Goal: Task Accomplishment & Management: Manage account settings

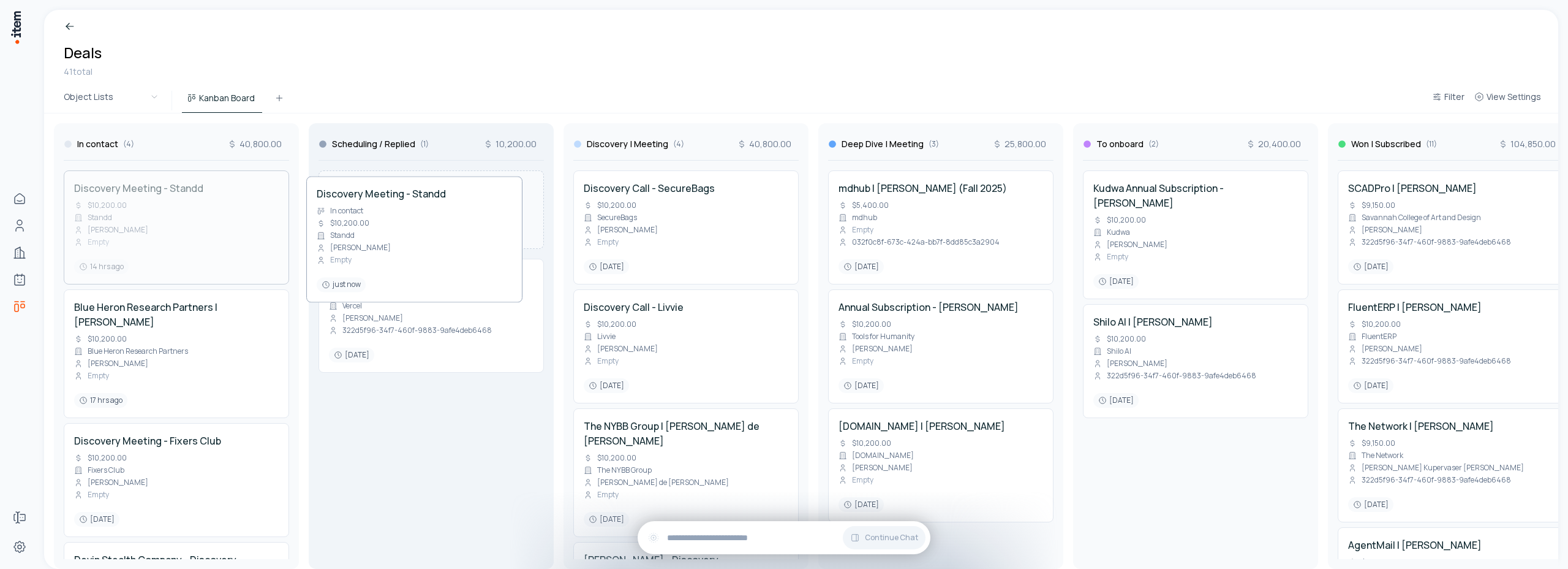
drag, startPoint x: 156, startPoint y: 245, endPoint x: 398, endPoint y: 251, distance: 242.1
click at [398, 251] on div "In contact ( 4 ) 40,800.00 Discovery Meeting - Standd $10,200.00 Standd Stephen…" at bounding box center [1195, 341] width 2303 height 455
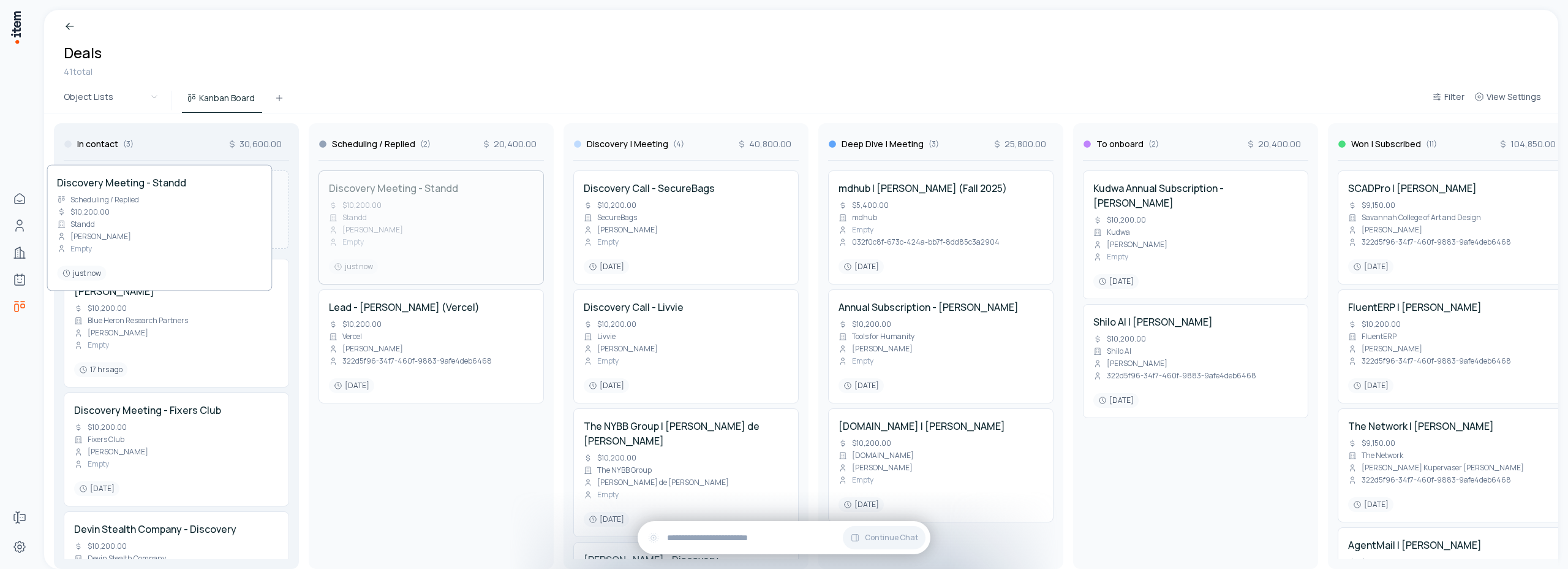
drag, startPoint x: 478, startPoint y: 253, endPoint x: 203, endPoint y: 247, distance: 275.1
click at [205, 247] on div "In contact ( 3 ) 30,600.00 Blue Heron Research Partners | David J. Rynecki $10,…" at bounding box center [1195, 341] width 2303 height 455
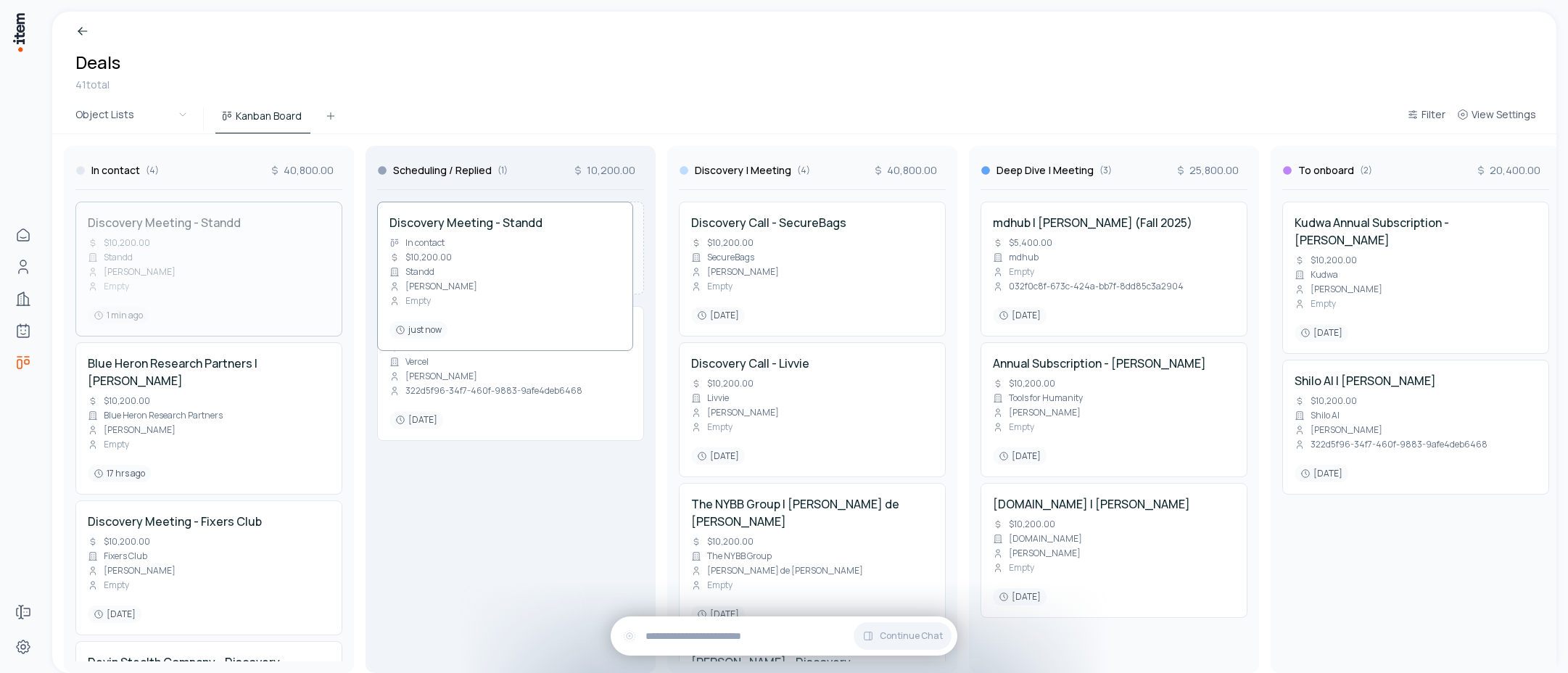
drag, startPoint x: 235, startPoint y: 295, endPoint x: 582, endPoint y: 261, distance: 348.7
click at [582, 261] on div "In contact ( 4 ) 40,800.00 Discovery Meeting - Standd $10,200.00 Standd Stephen…" at bounding box center [1415, 404] width 2727 height 539
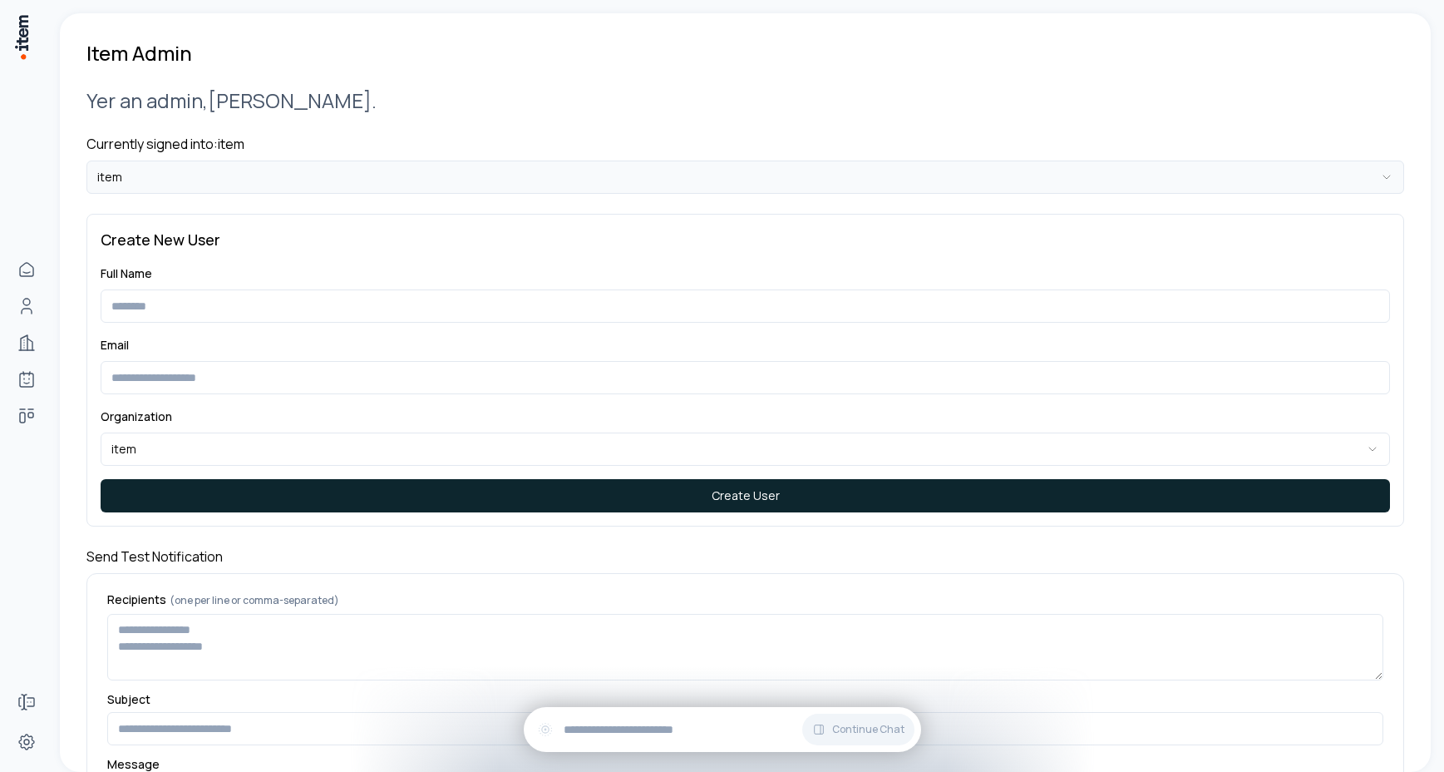
click at [253, 178] on html "**********" at bounding box center [722, 386] width 1444 height 772
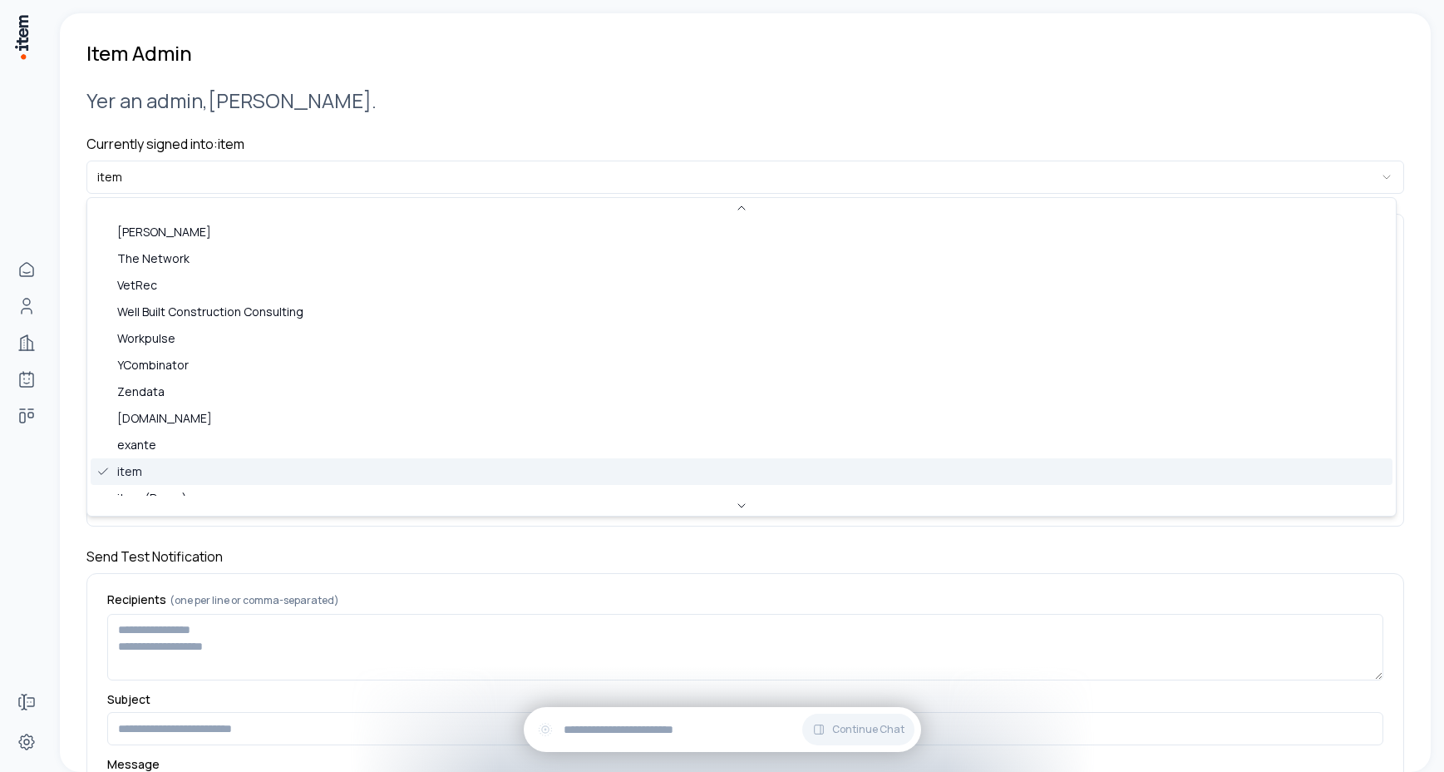
scroll to position [711, 0]
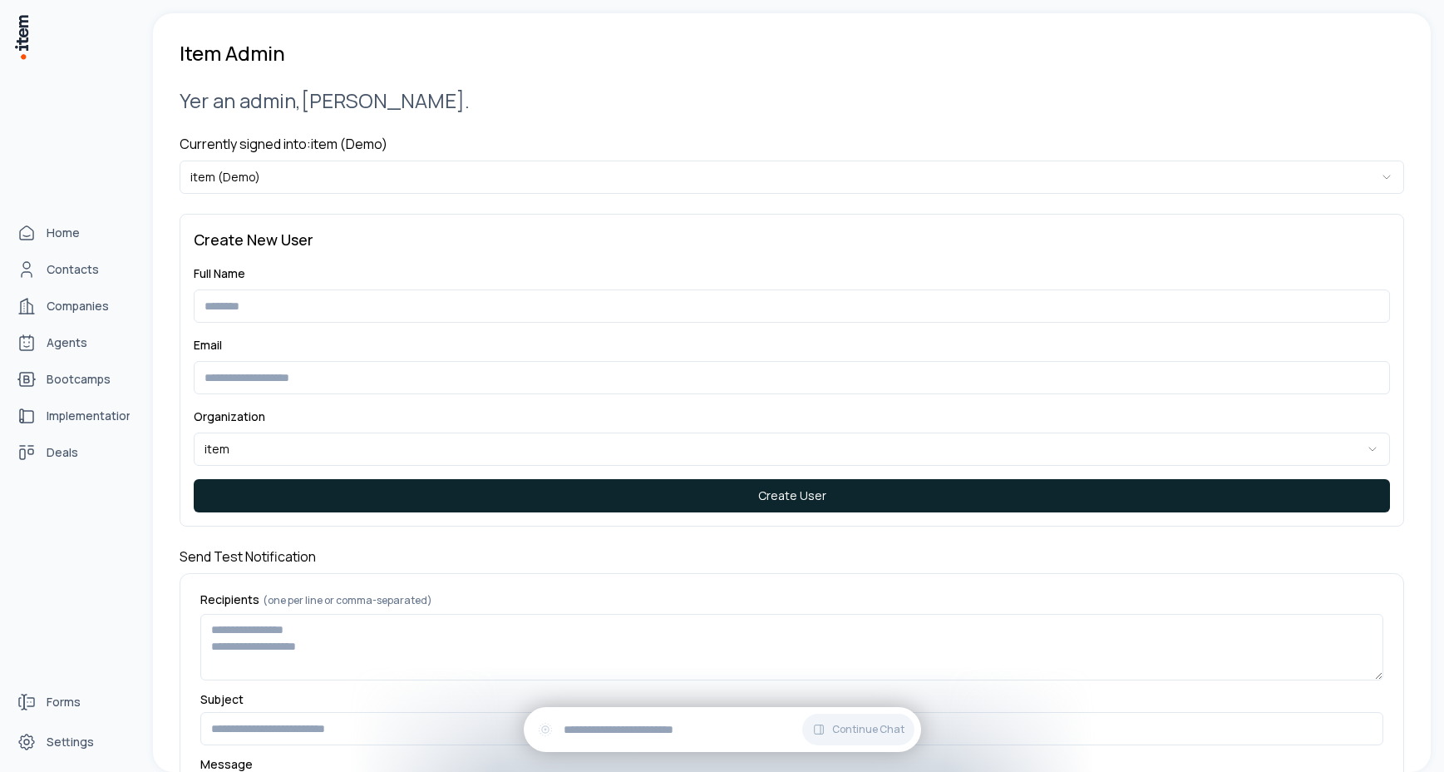
click at [65, 611] on div "Home Contacts Companies Agents Bootcamps Implementations Deals" at bounding box center [73, 342] width 146 height 685
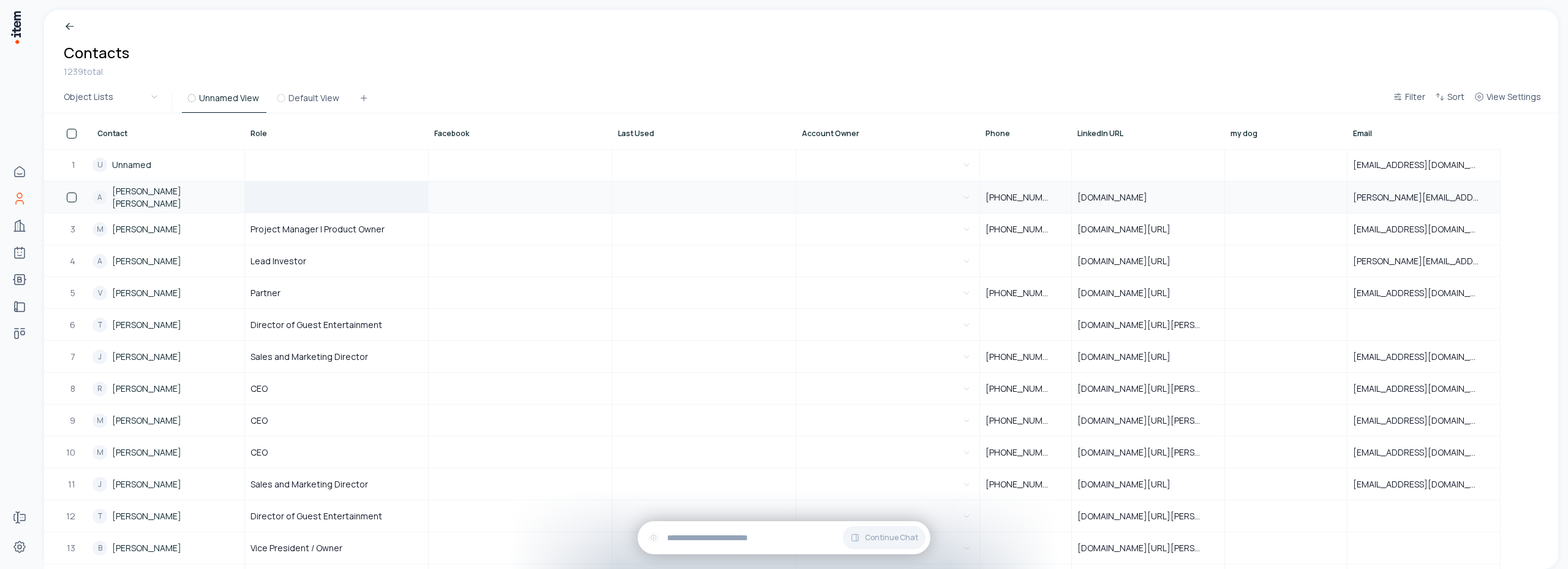
click at [367, 206] on div at bounding box center [336, 197] width 182 height 30
type input "*********"
click at [474, 60] on div "Breadcrumb Contacts 1239 total" at bounding box center [801, 49] width 1514 height 78
click at [331, 205] on div "Architect" at bounding box center [336, 197] width 182 height 30
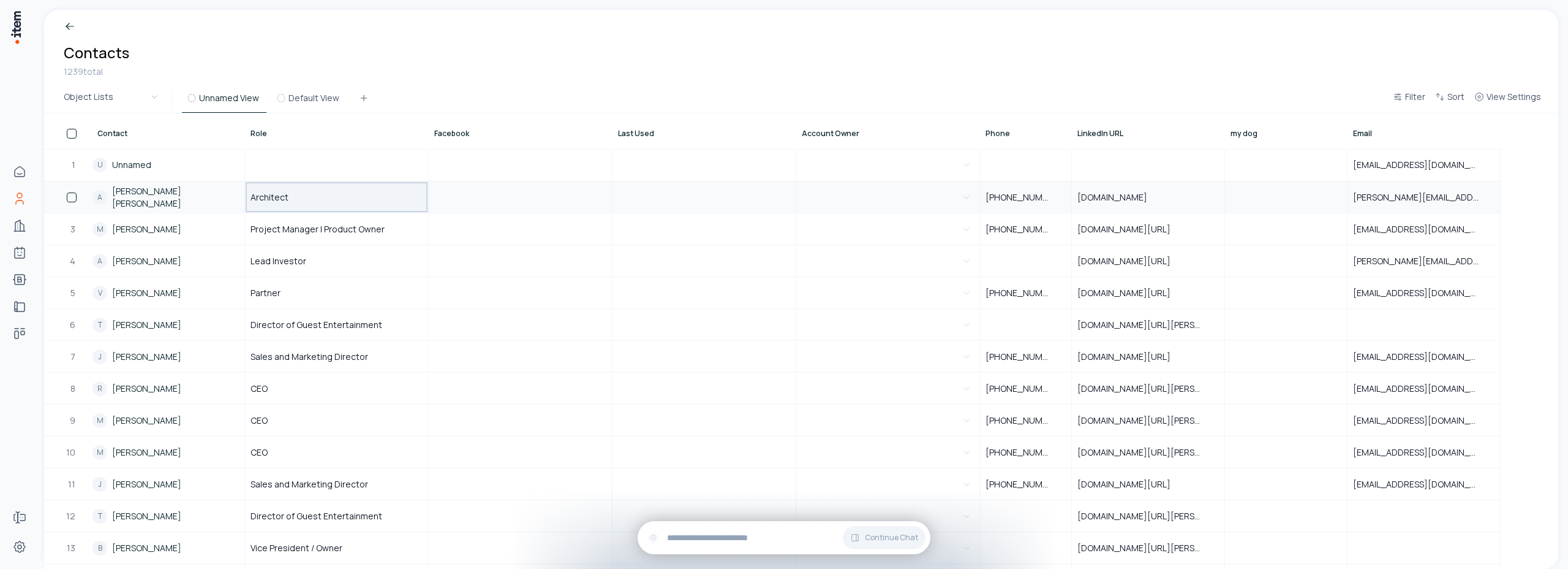
click at [331, 205] on div "Architect" at bounding box center [336, 197] width 182 height 30
type input "*"
click at [531, 57] on div "Breadcrumb Contacts 1239 total" at bounding box center [801, 49] width 1514 height 78
click at [341, 202] on div "Architect" at bounding box center [336, 197] width 182 height 30
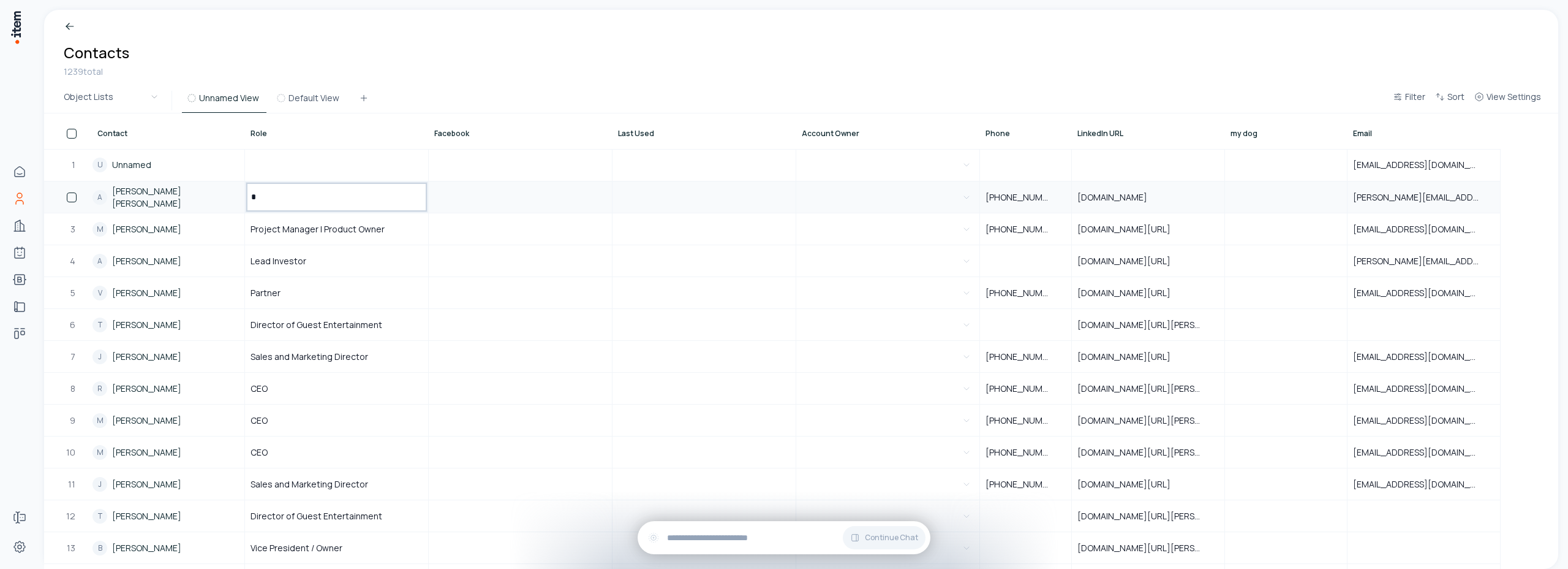
type input "**"
click at [449, 71] on div "Breadcrumb Contacts 1239 total" at bounding box center [801, 49] width 1514 height 78
click at [351, 191] on div "Architect" at bounding box center [336, 197] width 182 height 30
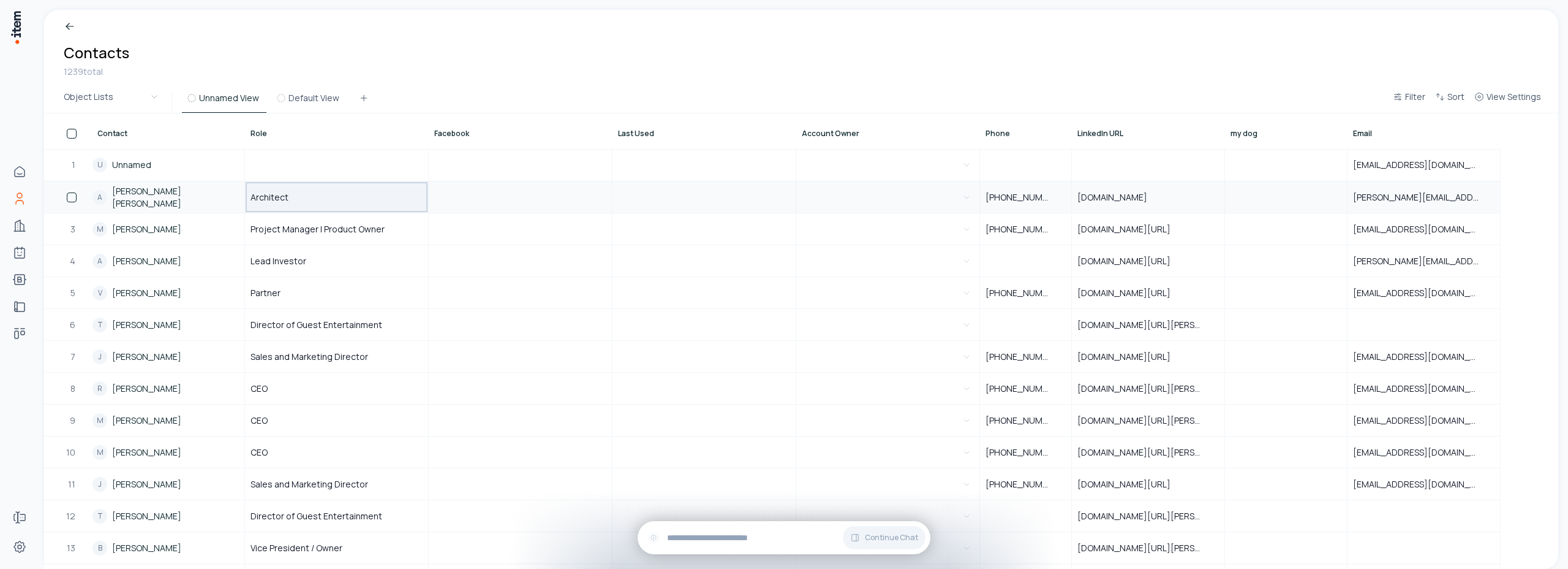
click at [345, 196] on div "Architect" at bounding box center [336, 197] width 182 height 30
click at [438, 67] on div "Breadcrumb Contacts 1239 total" at bounding box center [801, 49] width 1514 height 78
click at [330, 192] on div "Architect" at bounding box center [336, 197] width 182 height 30
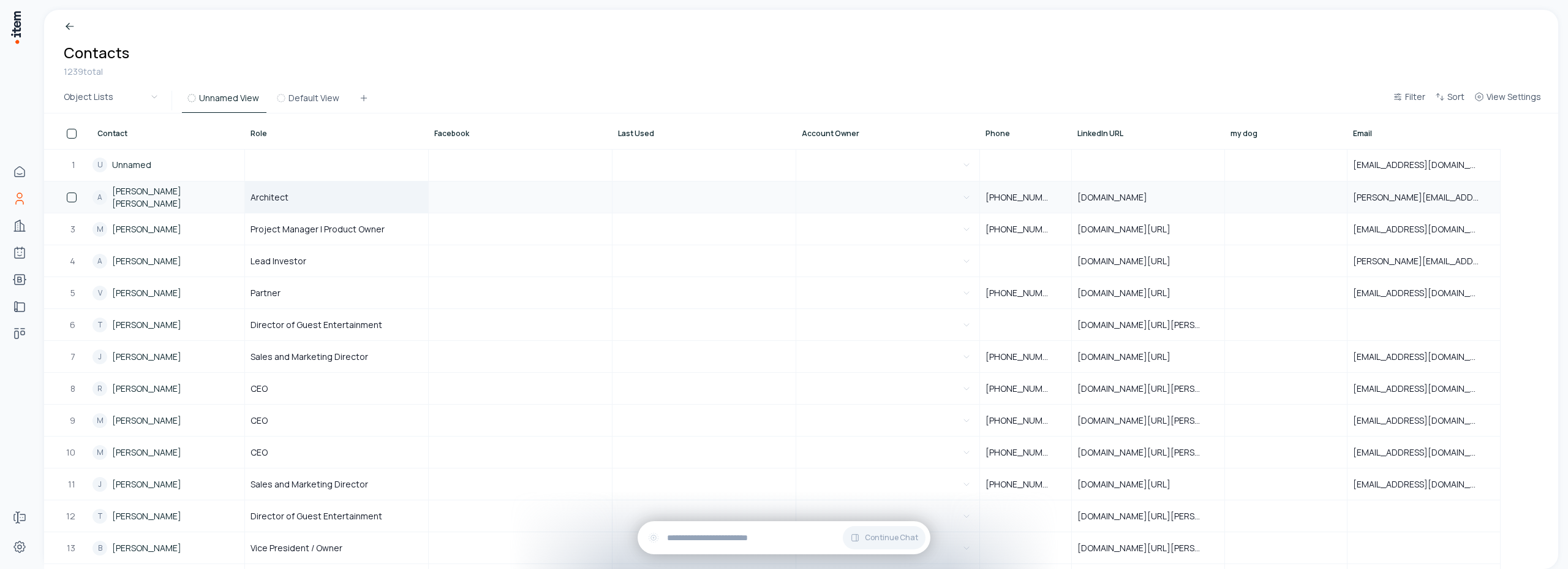
click at [468, 69] on div "Breadcrumb Contacts 1239 total" at bounding box center [801, 49] width 1514 height 78
click at [318, 193] on div "Architect" at bounding box center [336, 197] width 182 height 30
type input "*"
click at [471, 35] on div "Breadcrumb Contacts 1239 total" at bounding box center [801, 49] width 1514 height 78
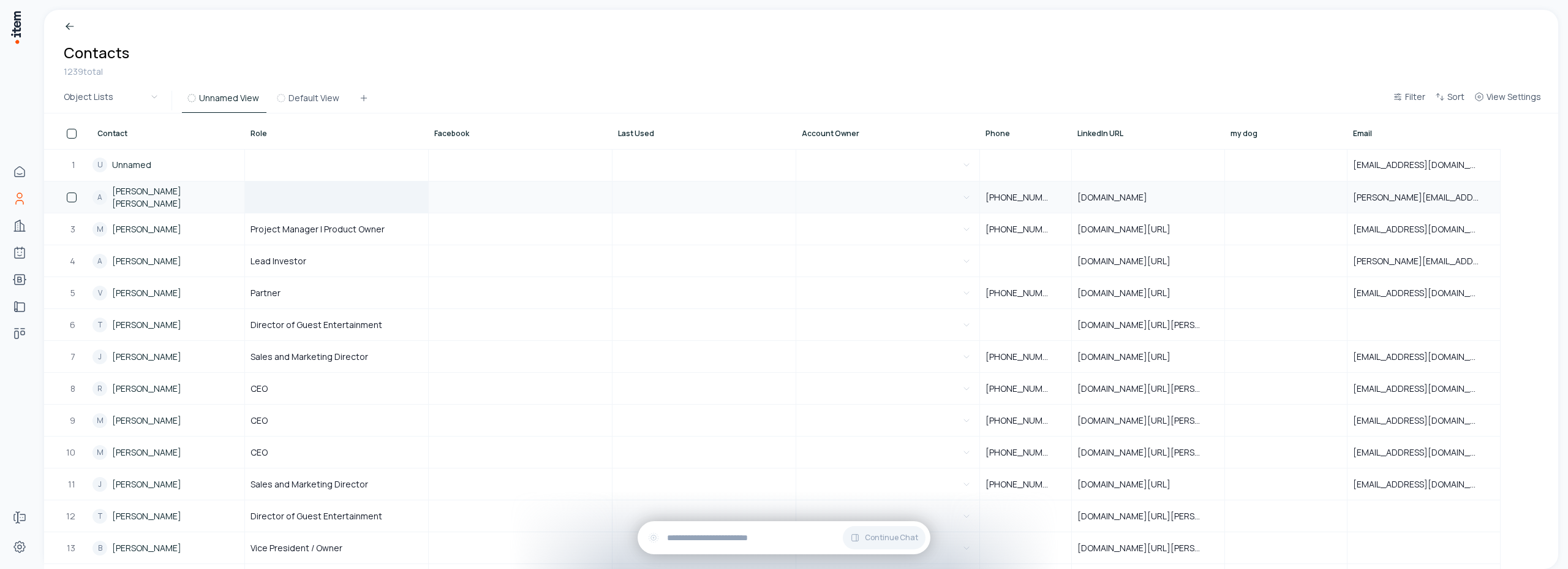
click at [296, 191] on div at bounding box center [336, 197] width 182 height 30
type input "*"
click at [471, 53] on div "Breadcrumb Contacts 1239 total" at bounding box center [801, 49] width 1514 height 78
click at [329, 196] on div at bounding box center [336, 197] width 182 height 30
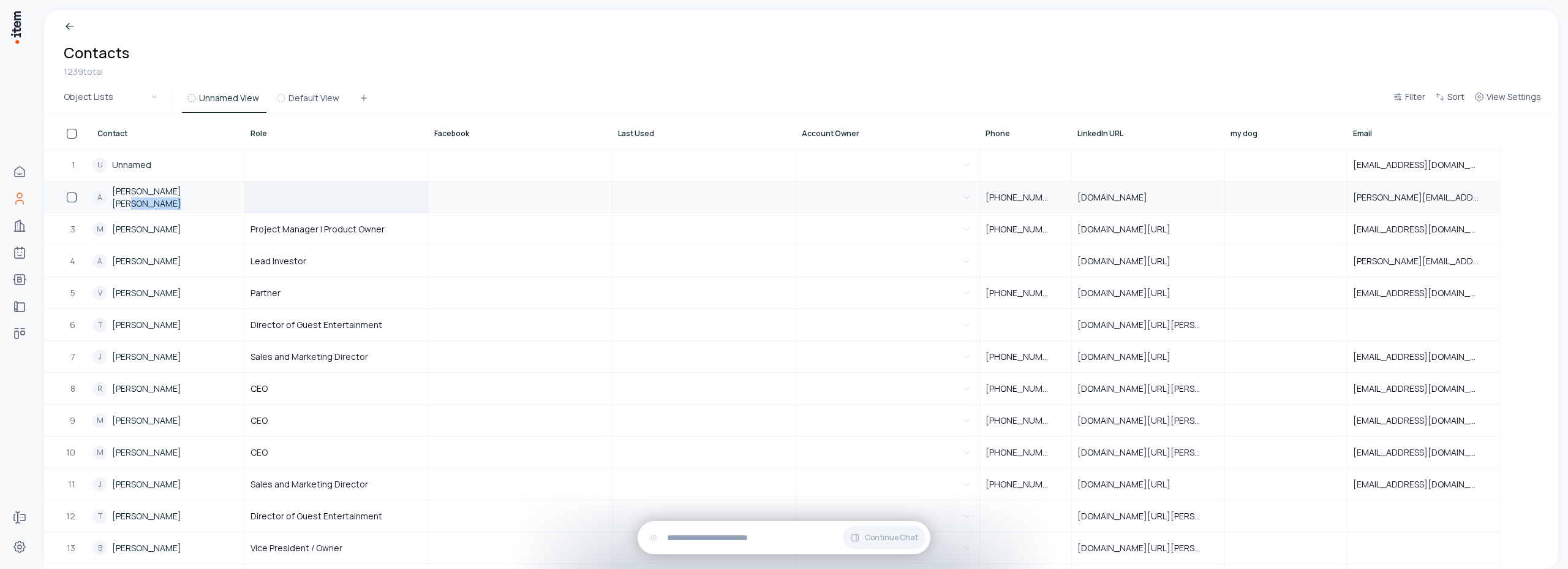
click at [329, 196] on div at bounding box center [336, 197] width 182 height 30
click at [497, 31] on div "Breadcrumb Contacts 1239 total" at bounding box center [801, 49] width 1514 height 78
